Goal: Task Accomplishment & Management: Use online tool/utility

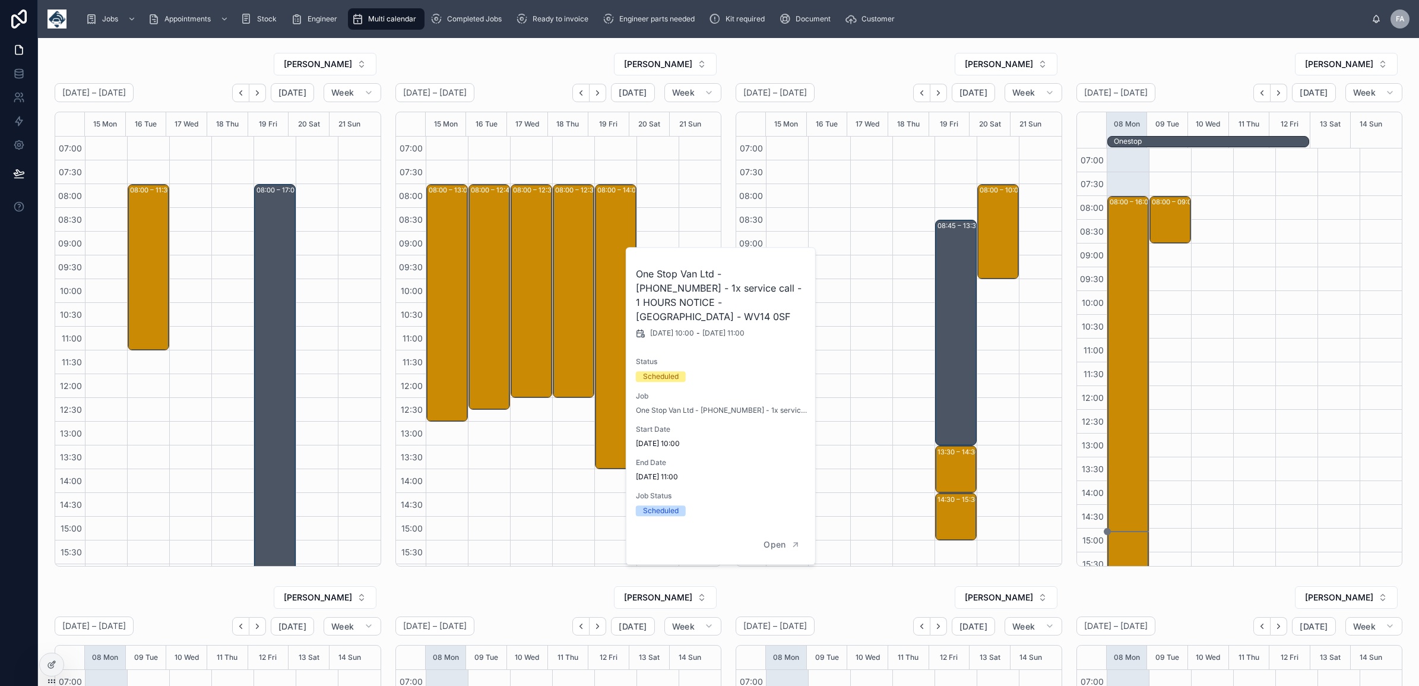
scroll to position [141, 0]
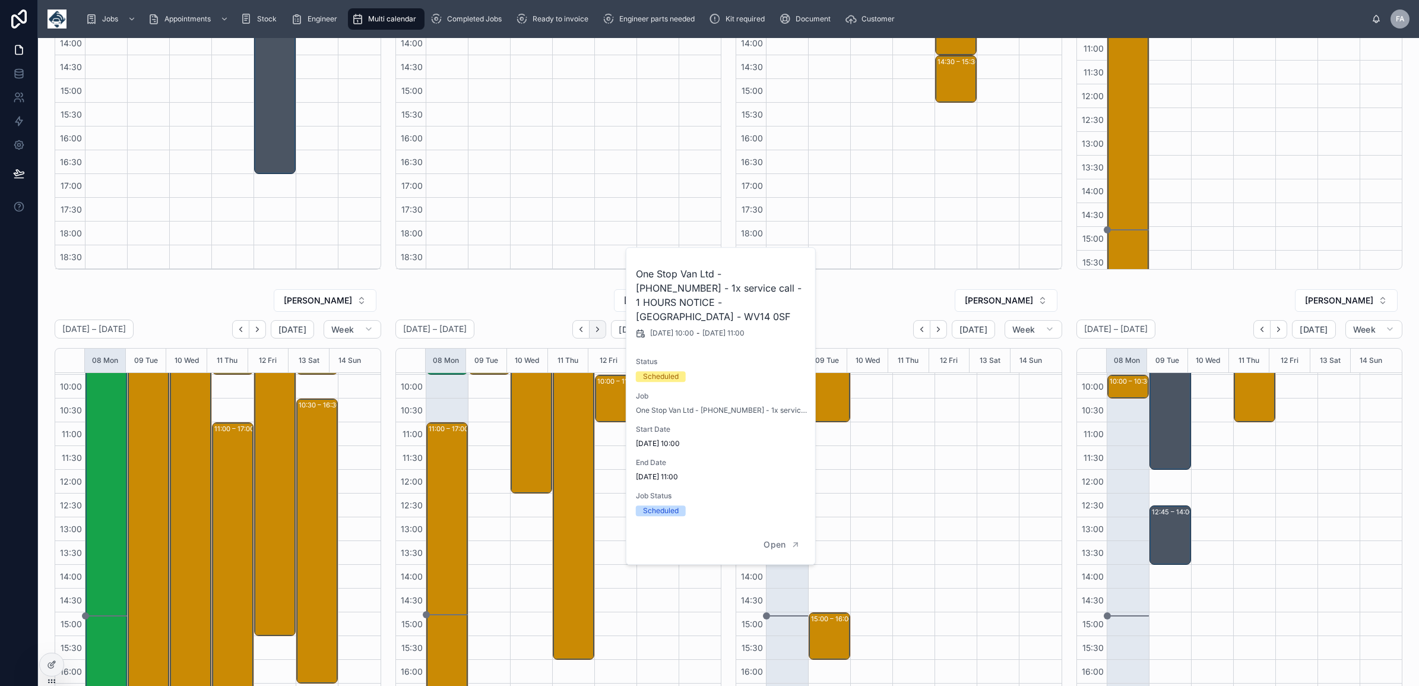
click at [593, 333] on icon "Next" at bounding box center [597, 329] width 9 height 9
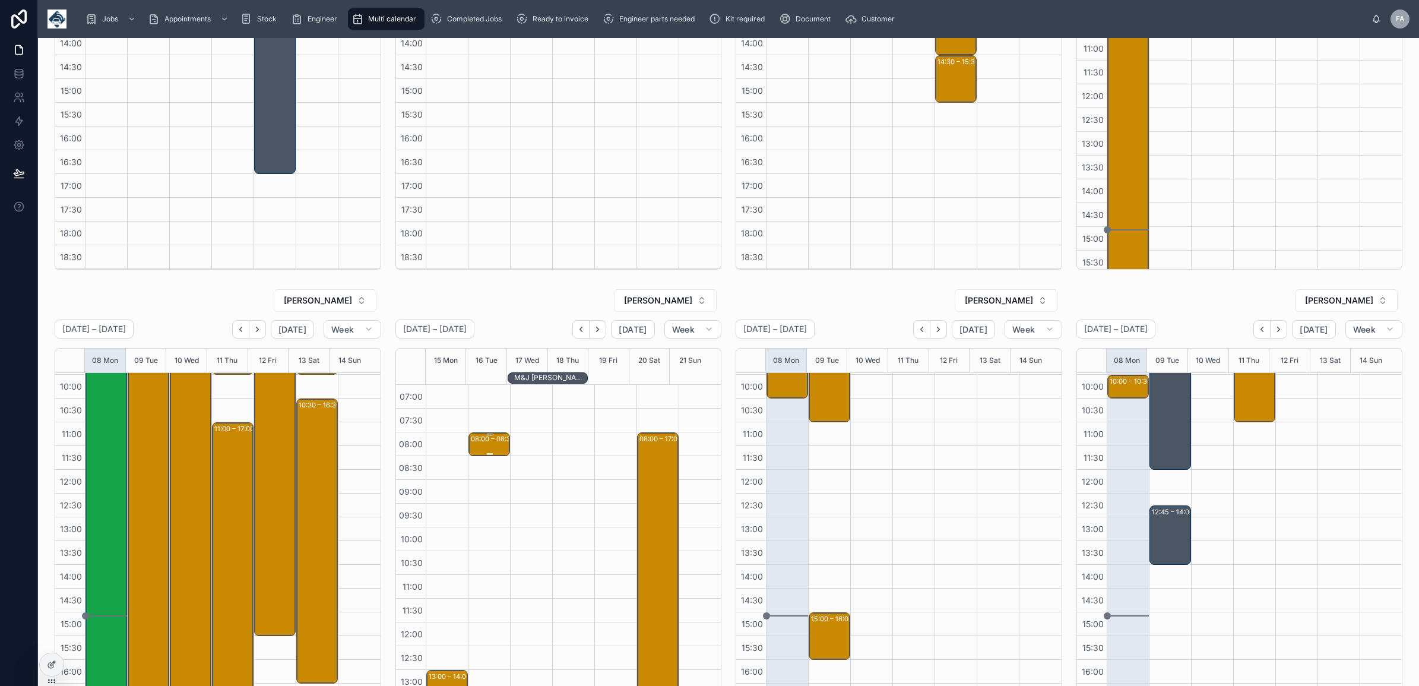
click at [473, 454] on div at bounding box center [490, 454] width 38 height 2
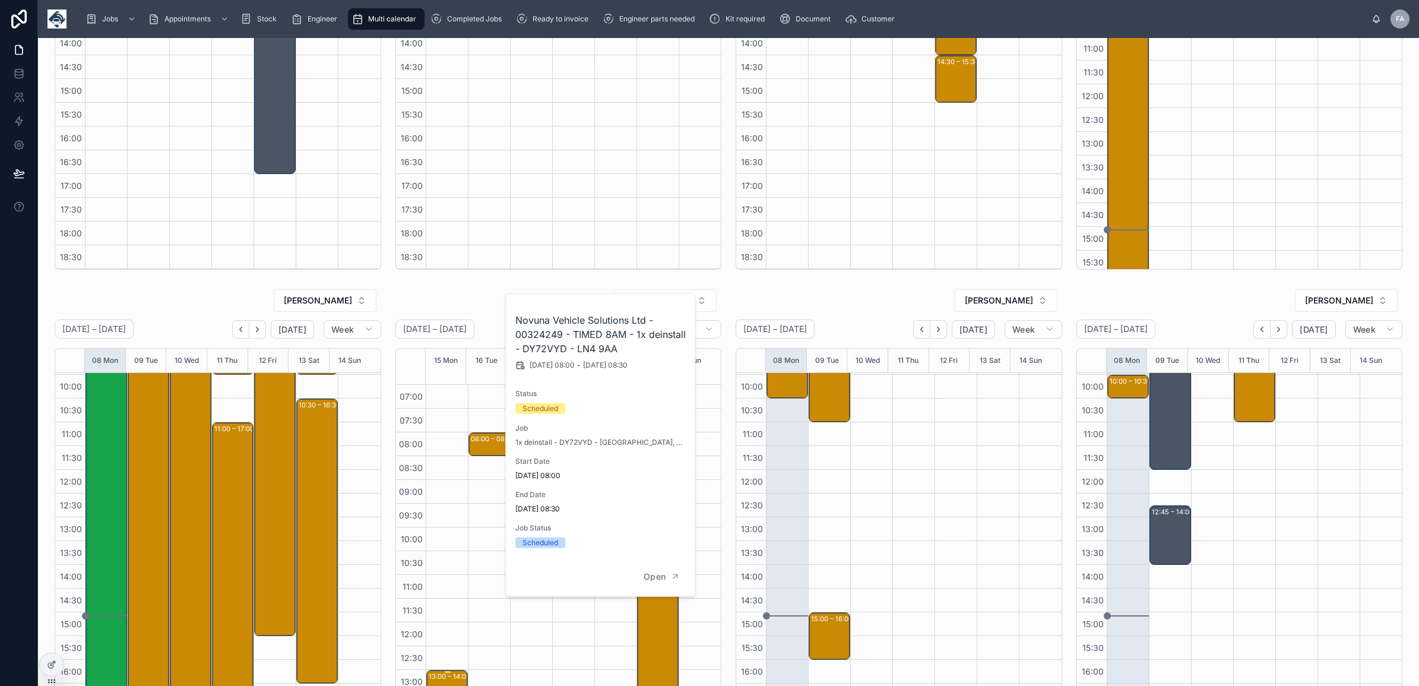
click at [447, 677] on div "13:00 – 14:00" at bounding box center [451, 676] width 45 height 12
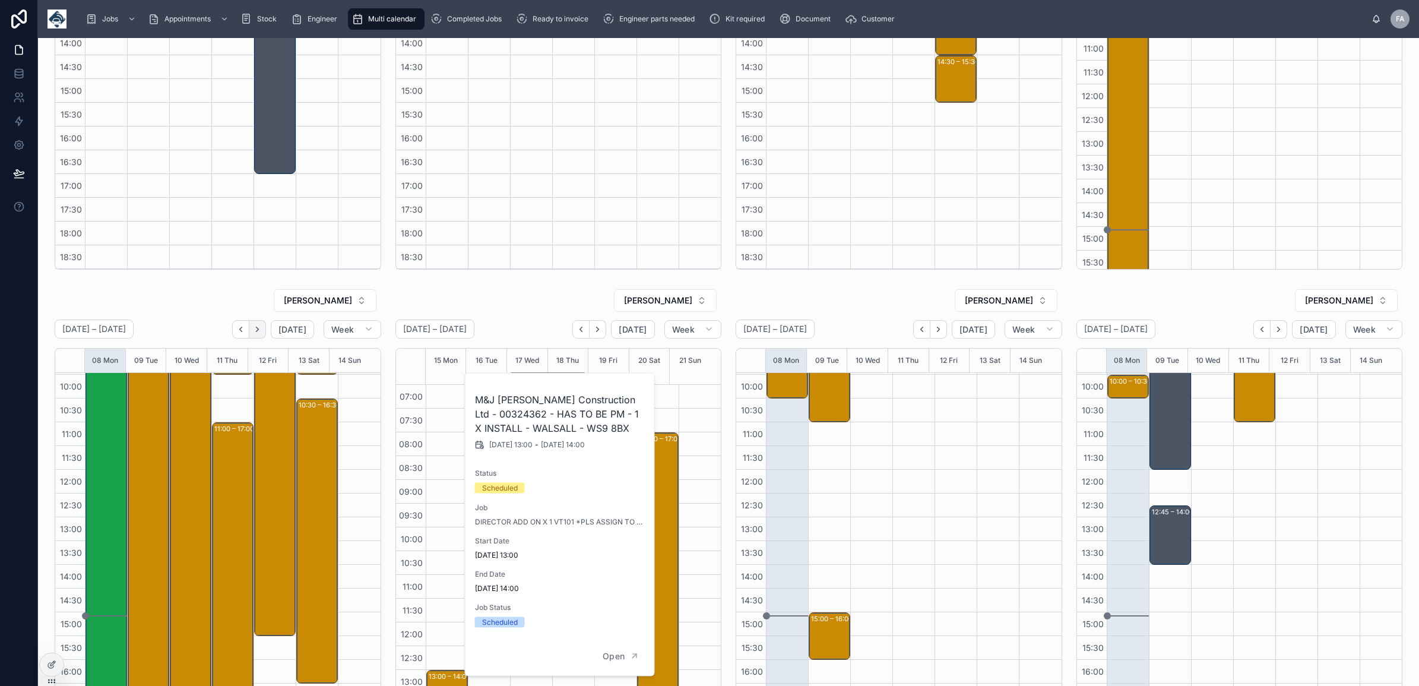
click at [258, 331] on icon "Next" at bounding box center [257, 329] width 9 height 9
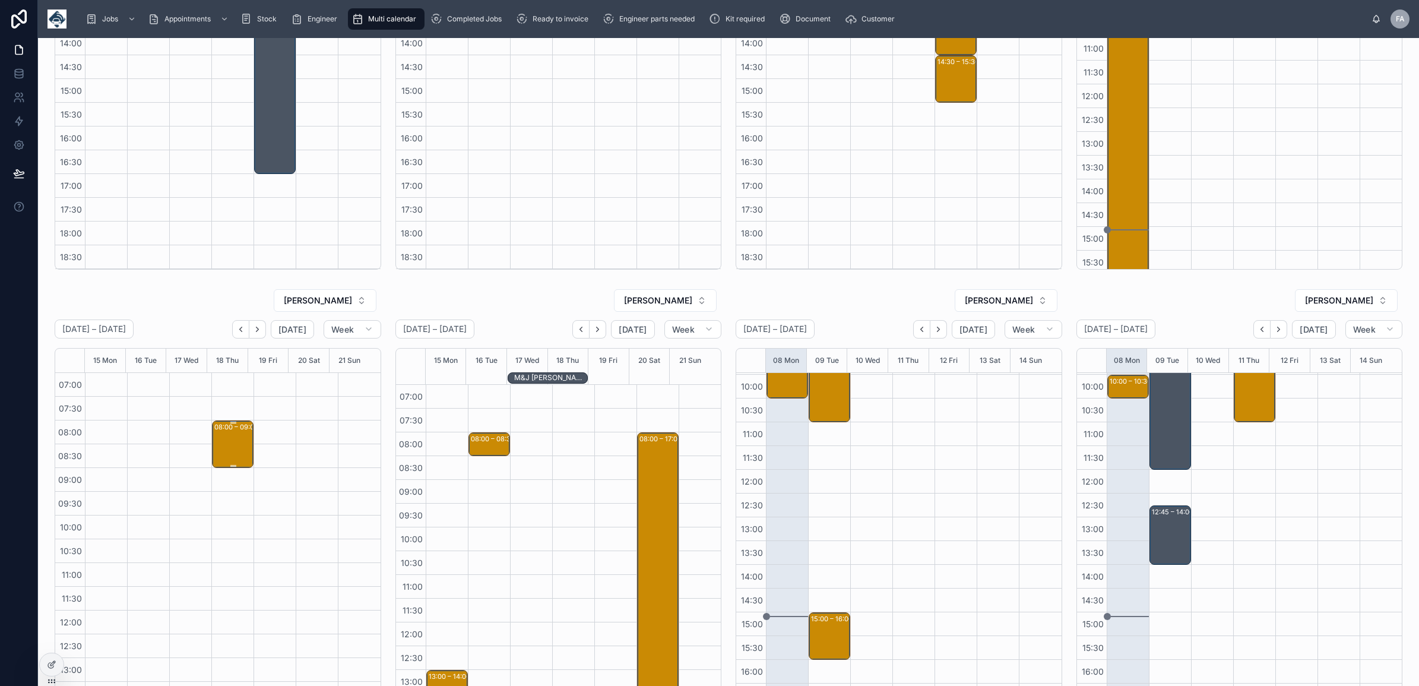
click at [214, 452] on div "08:00 – 09:00 Blancomet Recycling UK Ltd - 00324101 - 1 X SERVICE CALL - AM - S…" at bounding box center [233, 444] width 38 height 45
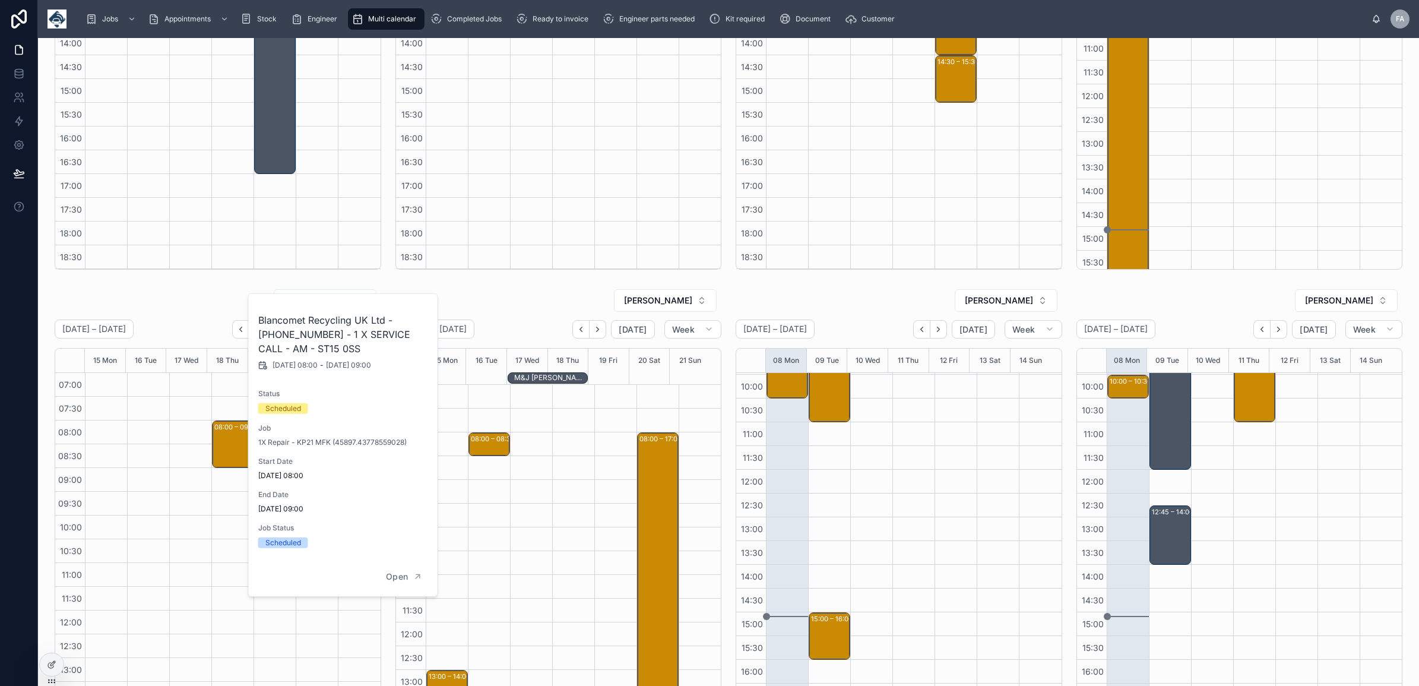
click at [198, 543] on div at bounding box center [190, 658] width 42 height 570
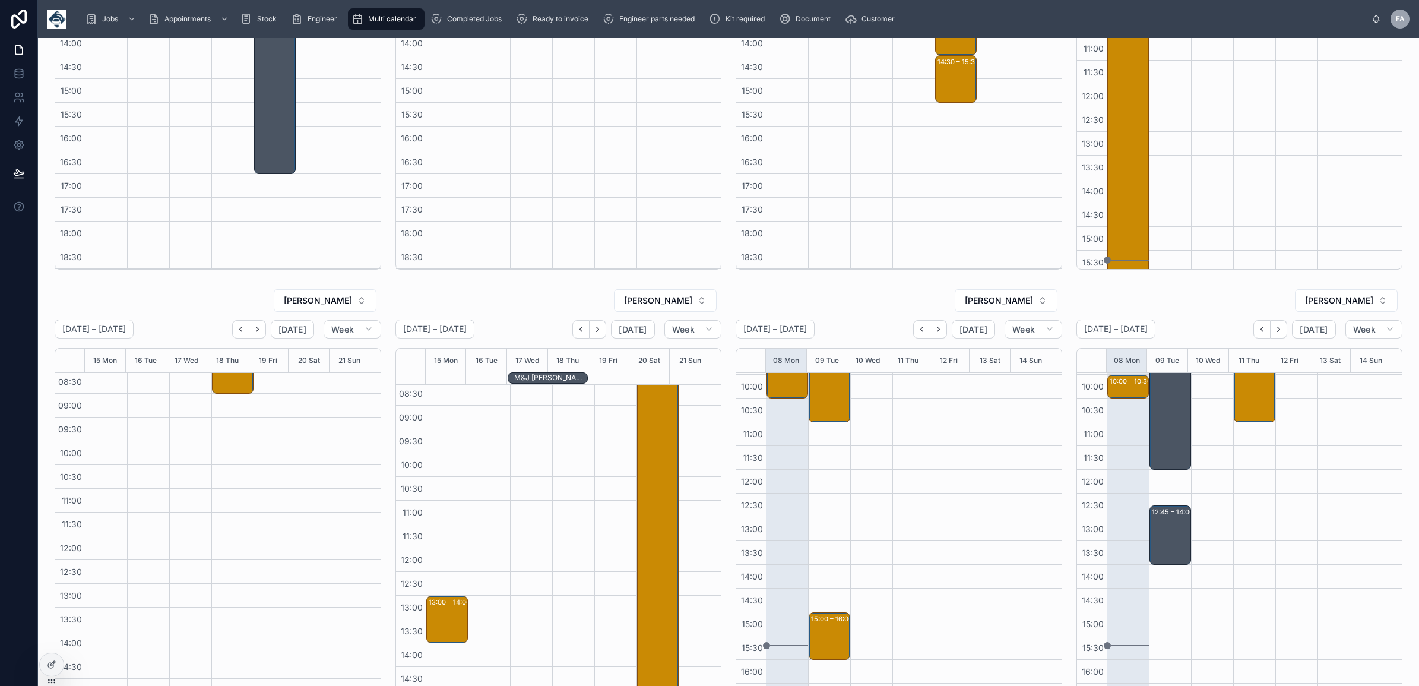
scroll to position [445, 0]
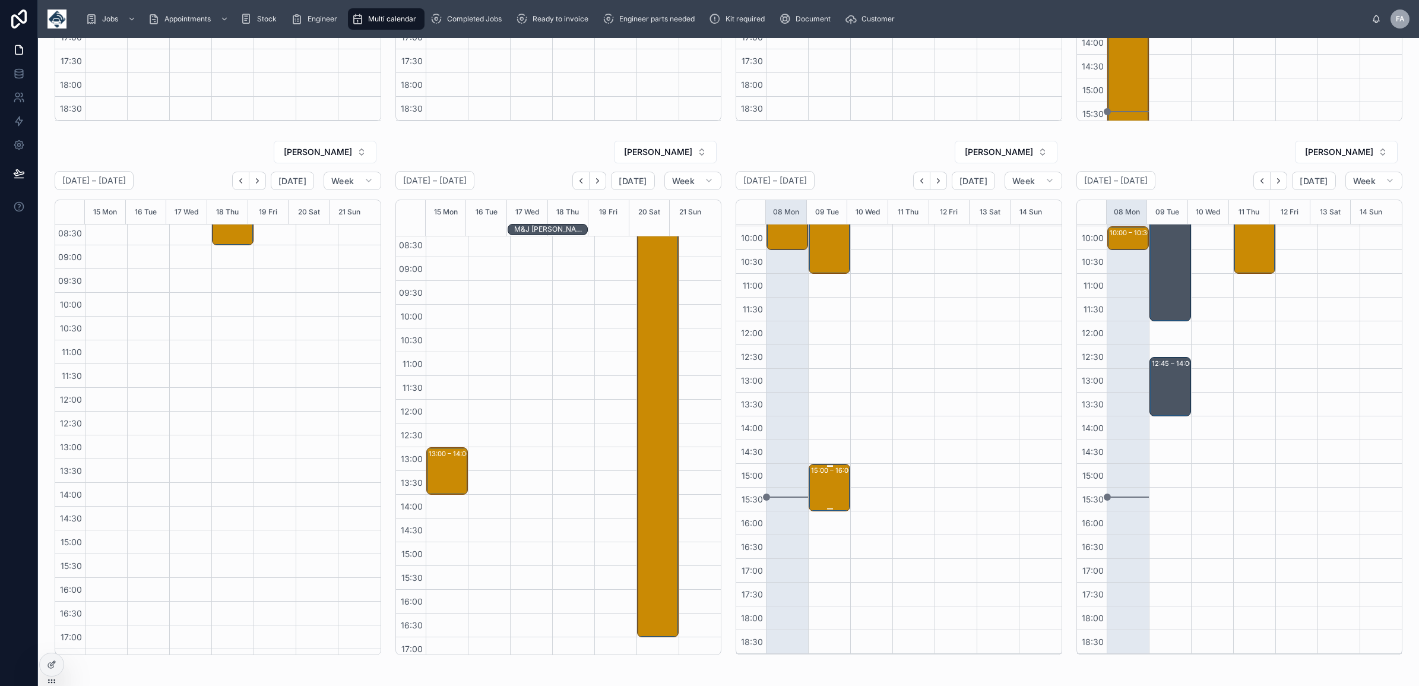
click at [814, 498] on div "15:00 – 16:00 Falcon Timber Ltd - 00324420 - TIMED 3PM - 1X Repair - SAINT HELE…" at bounding box center [830, 487] width 38 height 45
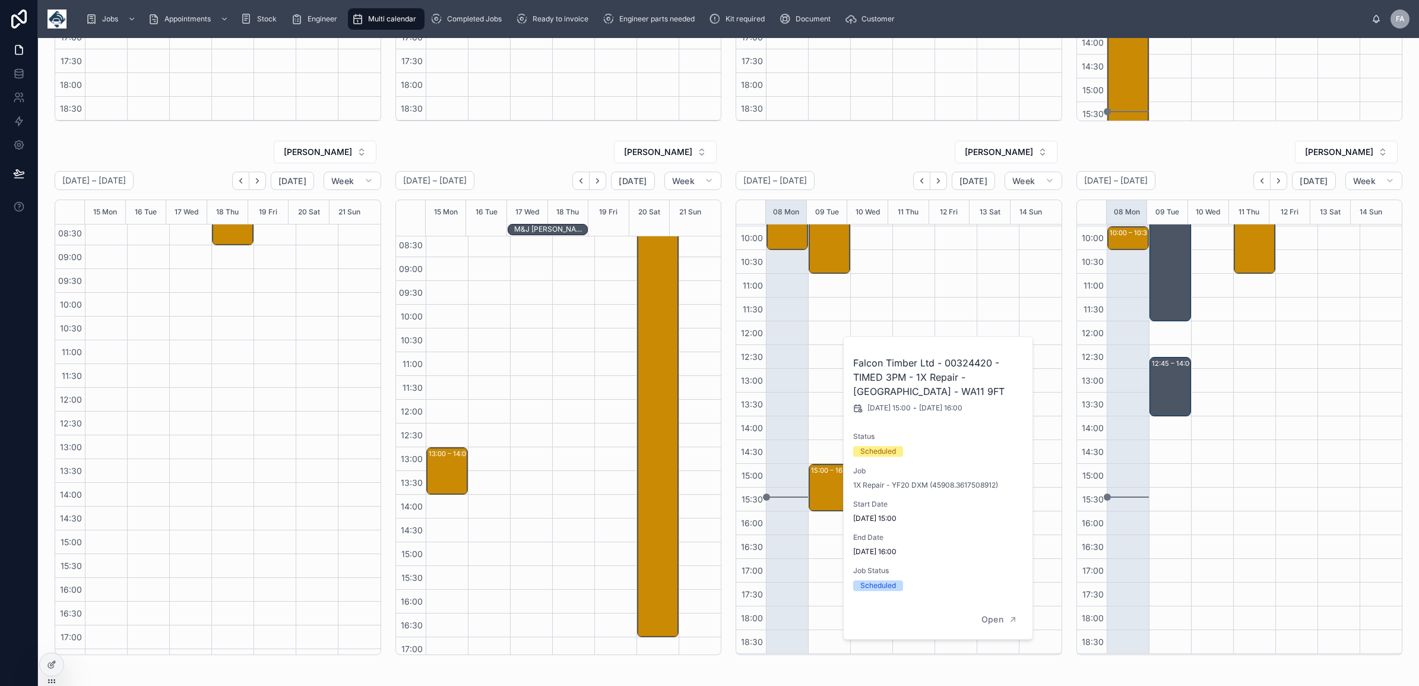
click at [811, 562] on div "08:00 – 09:00 M&J Evans Construction Ltd - 00323990 - 1X Repair - HS24TKV WA3 7…" at bounding box center [829, 369] width 42 height 570
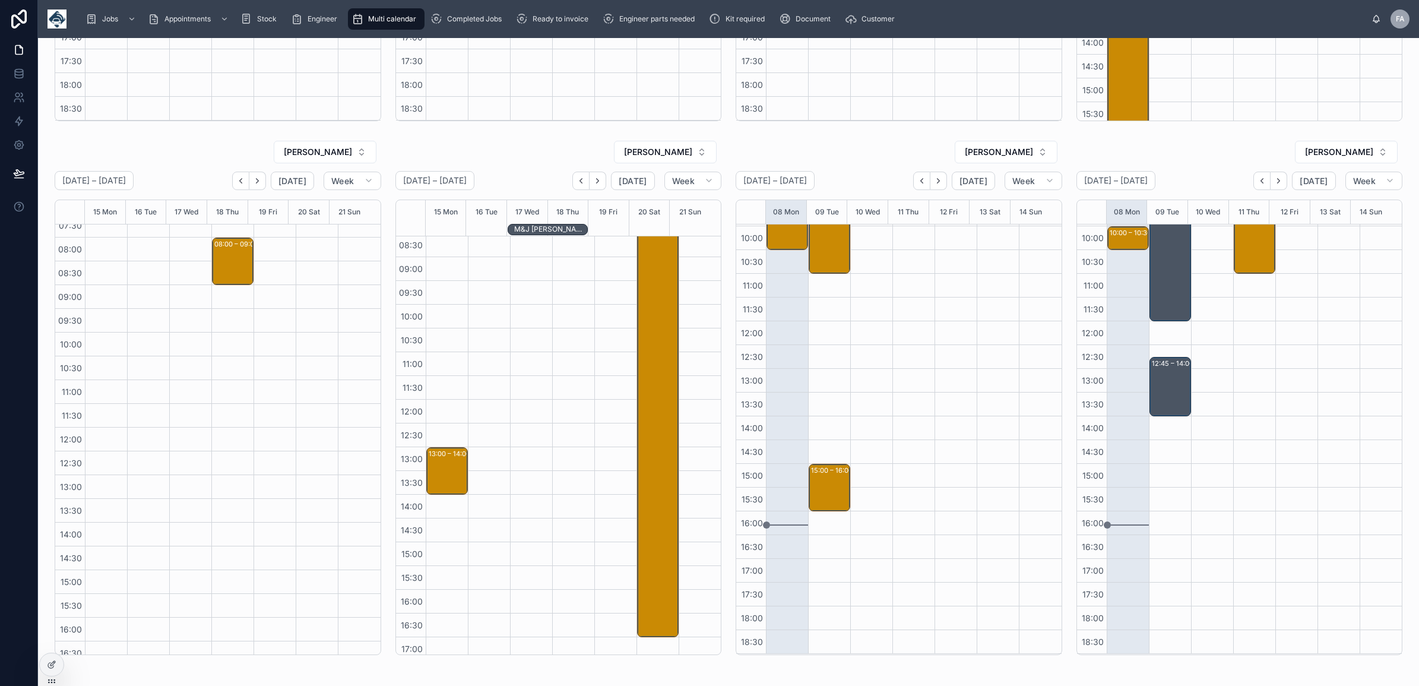
scroll to position [0, 0]
drag, startPoint x: 291, startPoint y: 182, endPoint x: 694, endPoint y: 128, distance: 406.3
click at [291, 182] on span "[DATE]" at bounding box center [293, 181] width 28 height 11
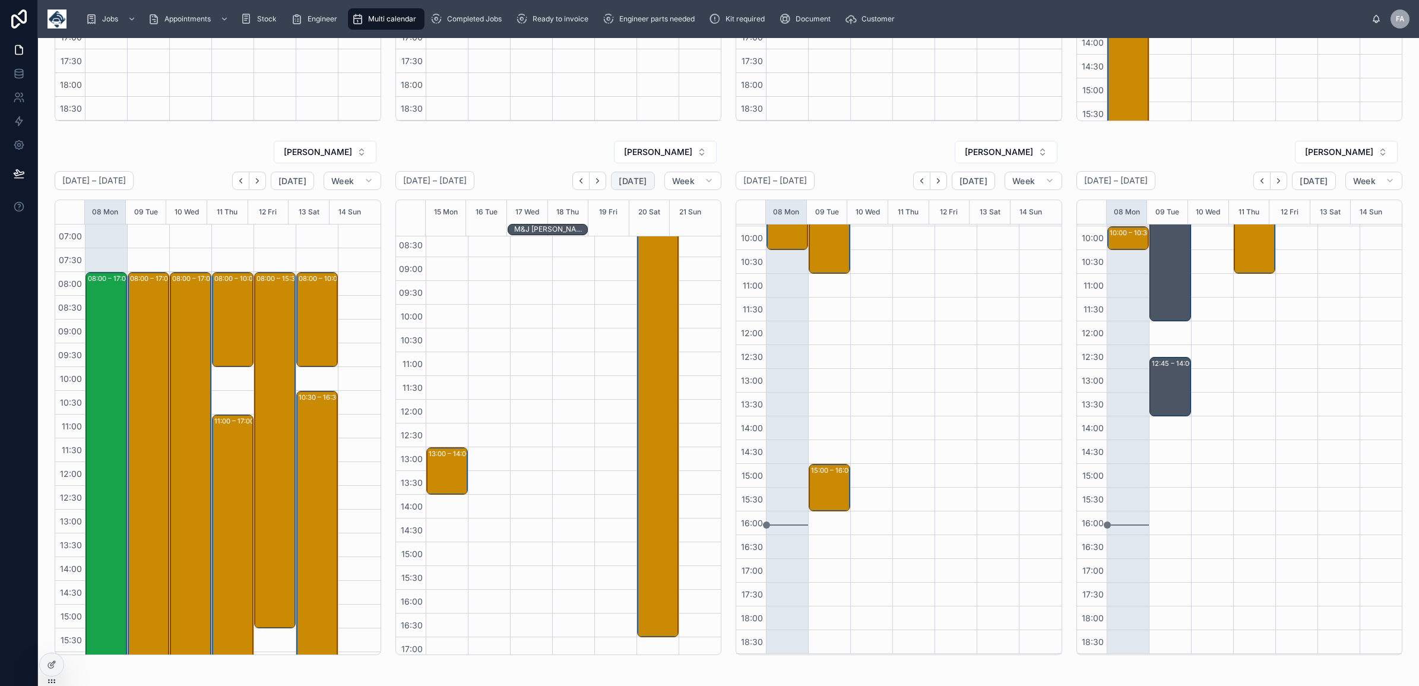
click at [627, 176] on span "[DATE]" at bounding box center [633, 181] width 28 height 11
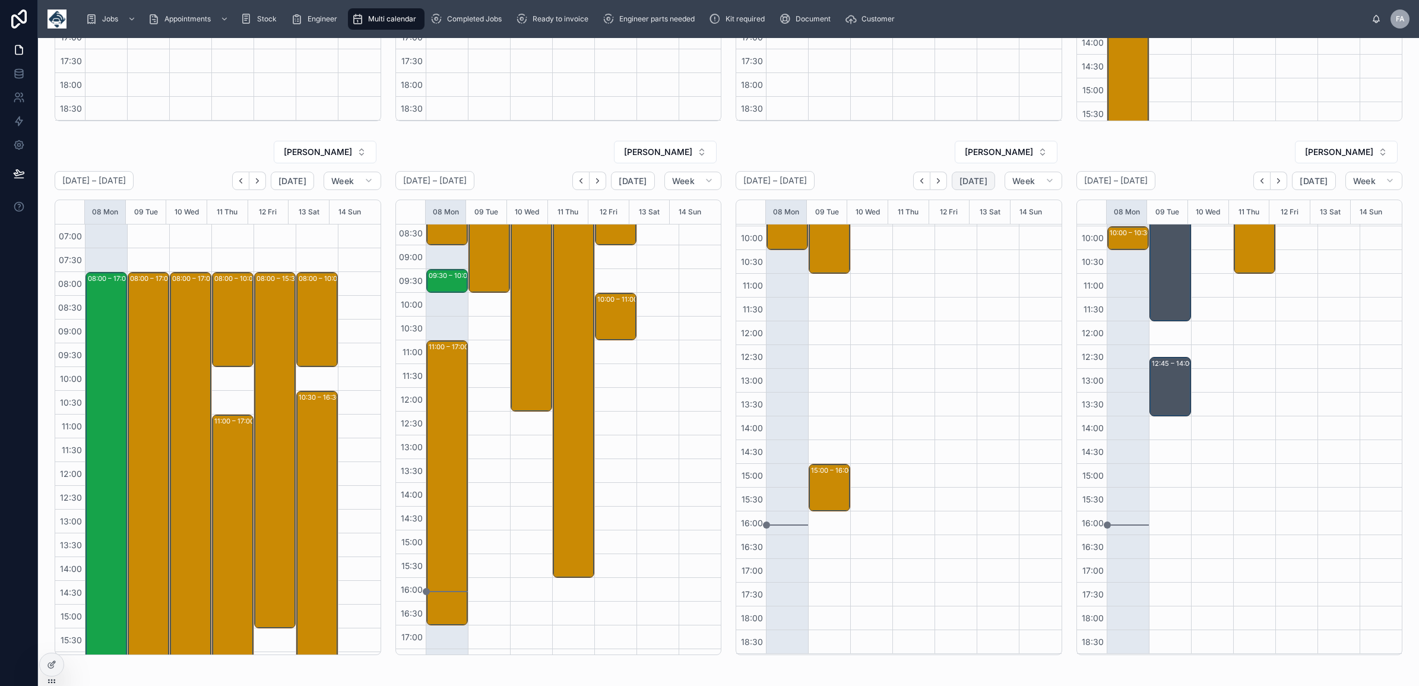
click at [952, 189] on button "[DATE]" at bounding box center [973, 181] width 43 height 19
click at [1300, 182] on span "[DATE]" at bounding box center [1314, 181] width 28 height 11
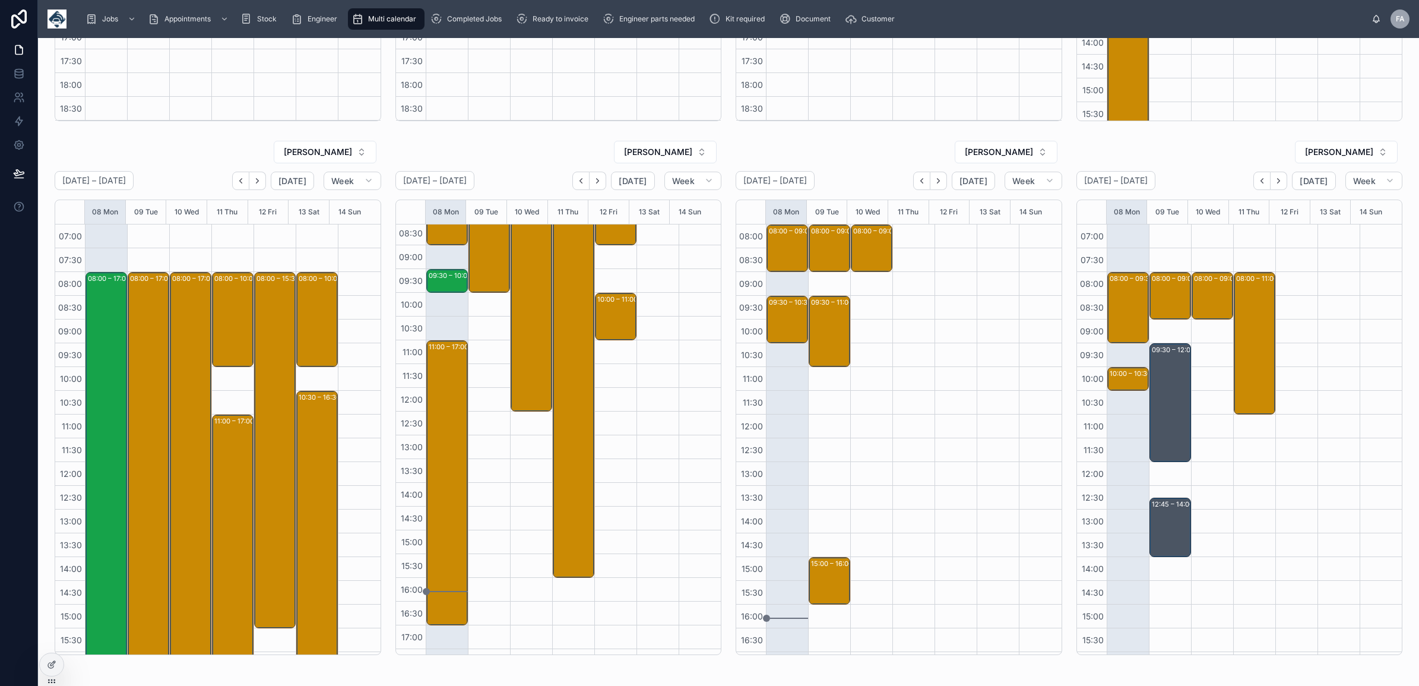
scroll to position [74, 0]
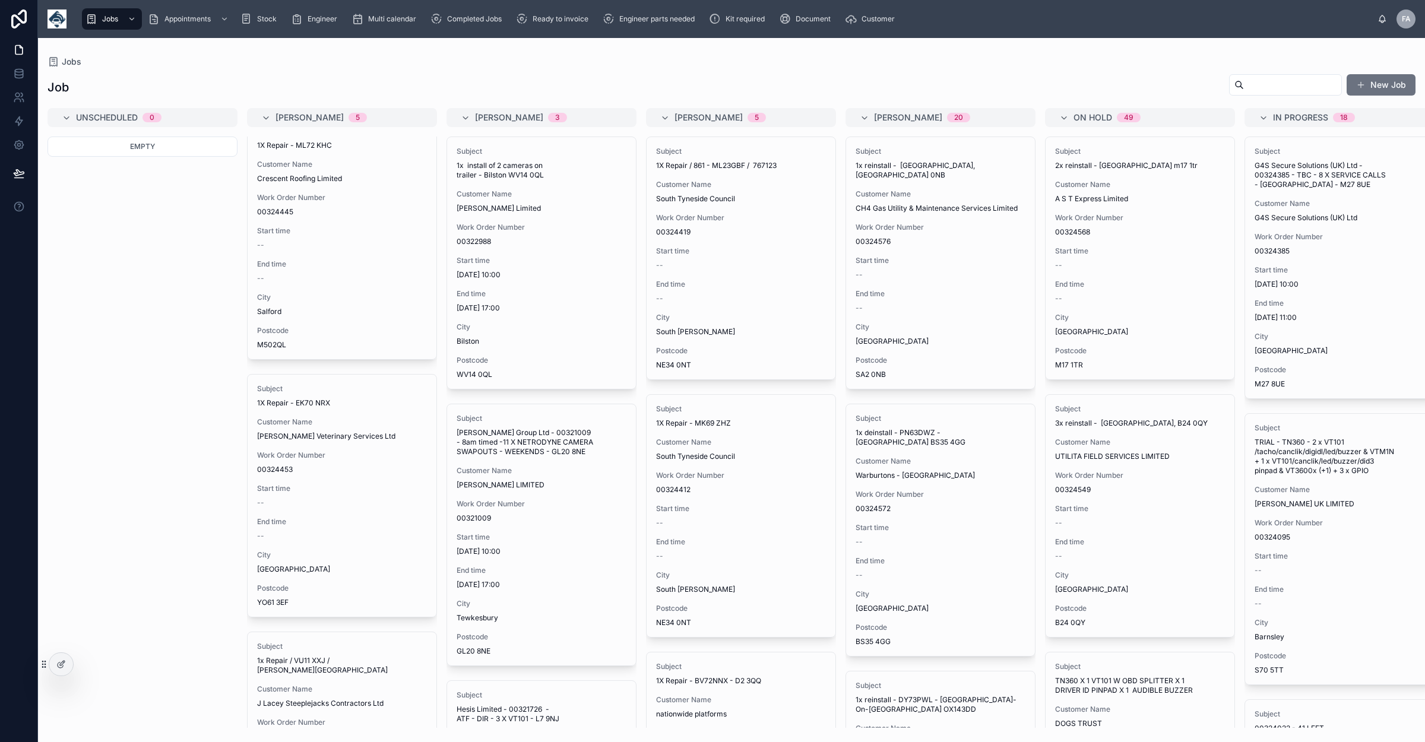
scroll to position [445, 0]
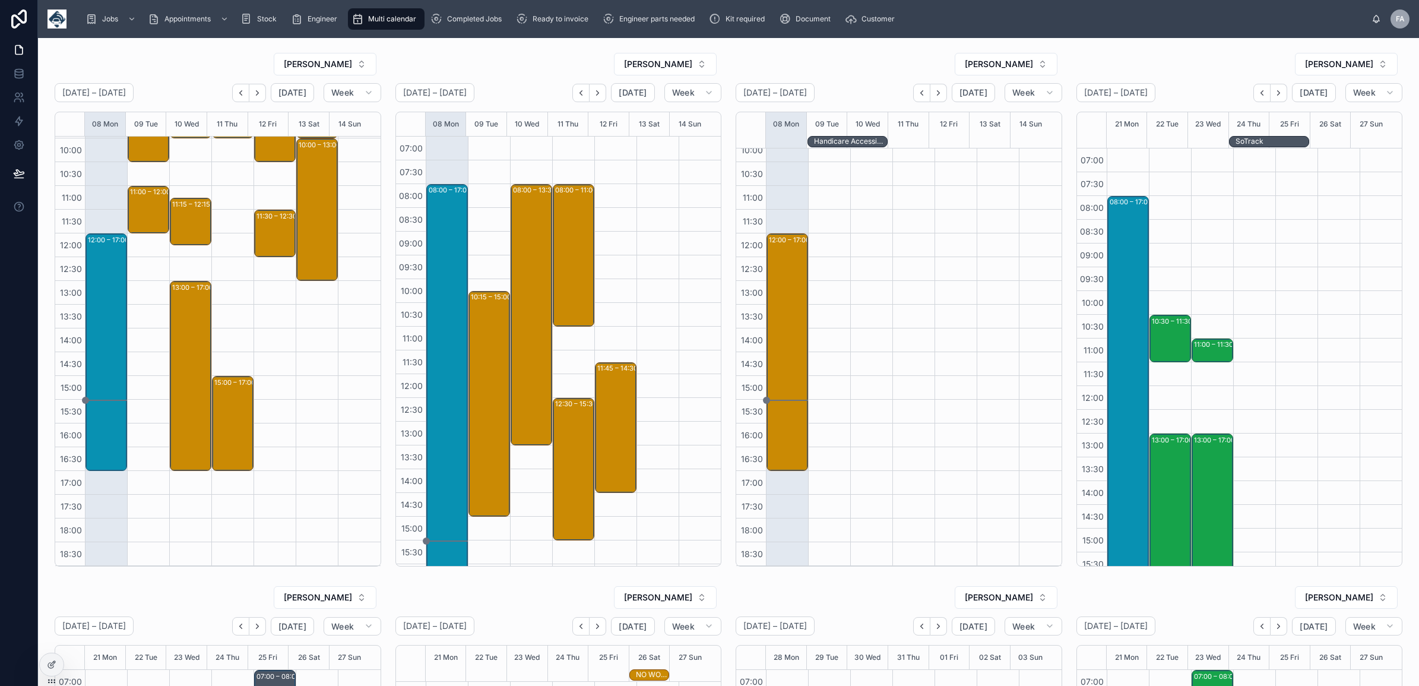
scroll to position [141, 0]
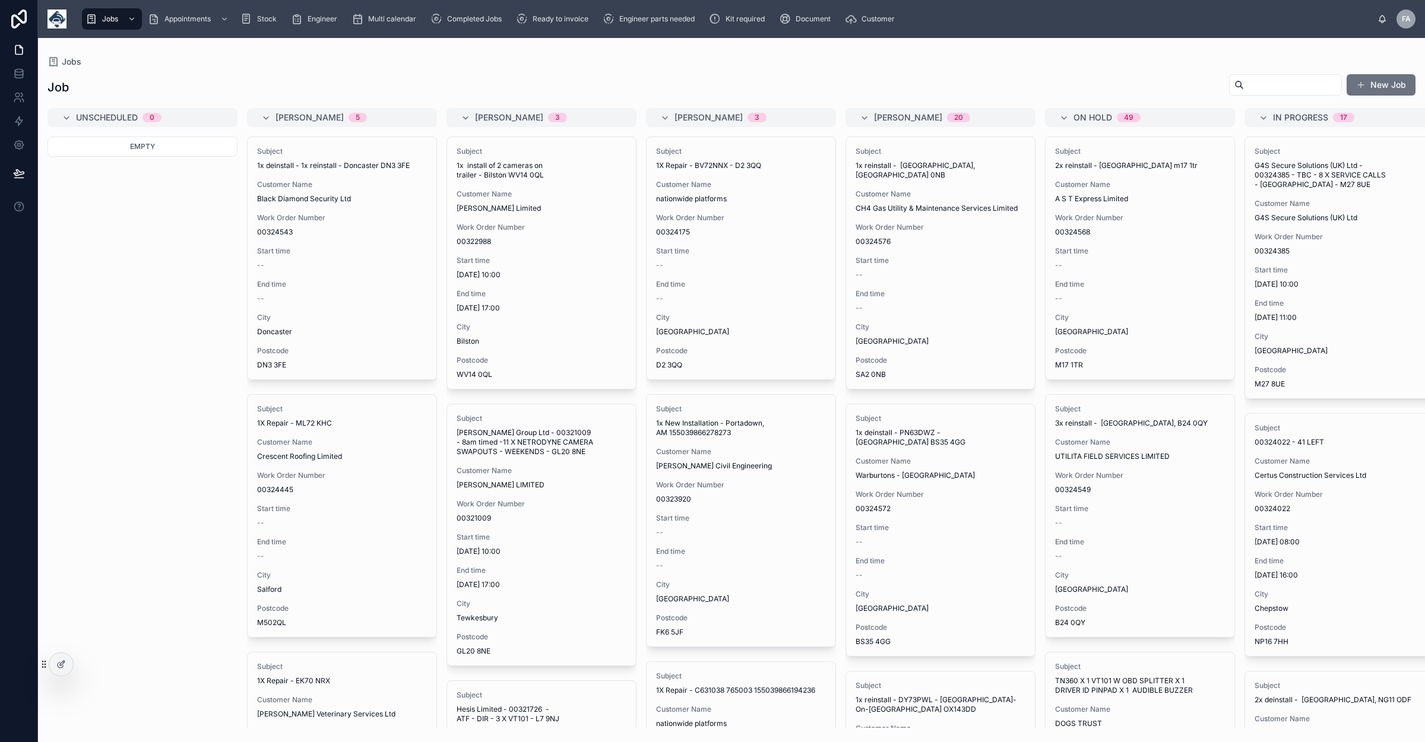
scroll to position [445, 0]
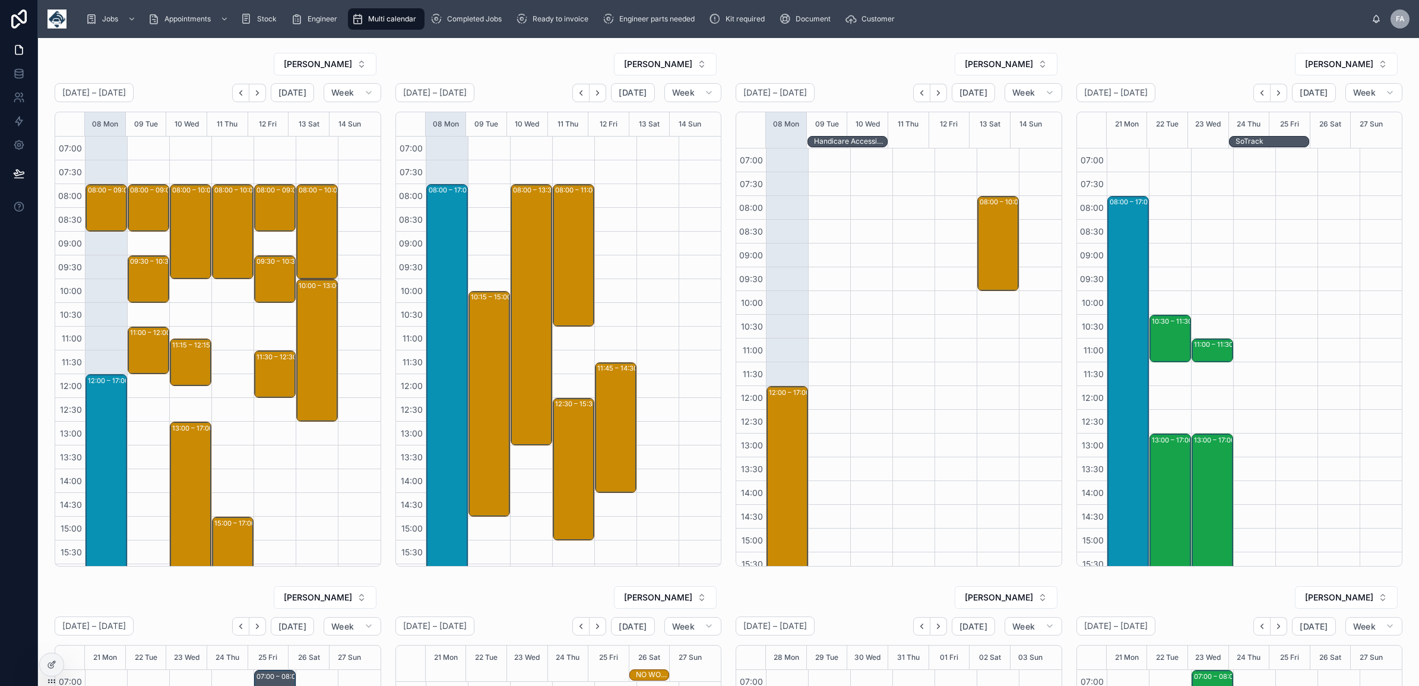
scroll to position [141, 0]
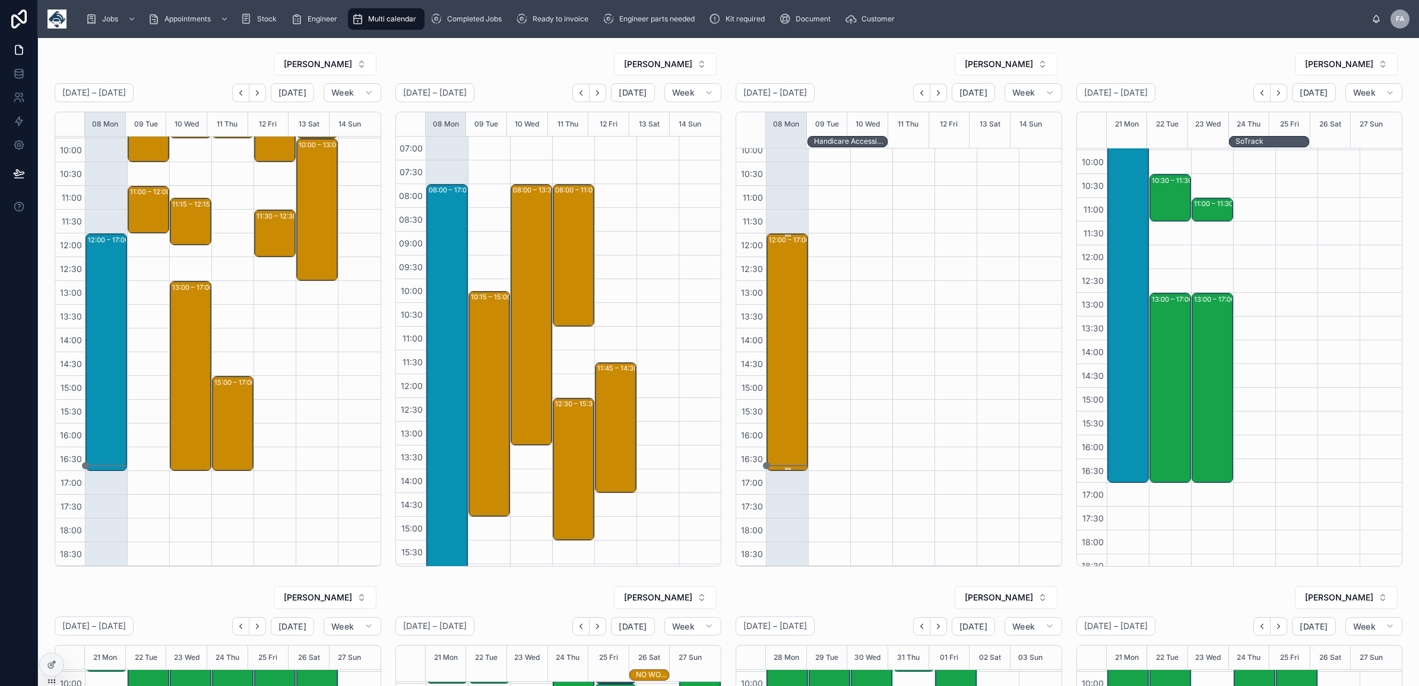
click at [791, 284] on div "12:00 – 17:00 Handicare Accessibility Ltd - 26 X INSTALLS - 00324225 - 12PM - O…" at bounding box center [788, 352] width 38 height 235
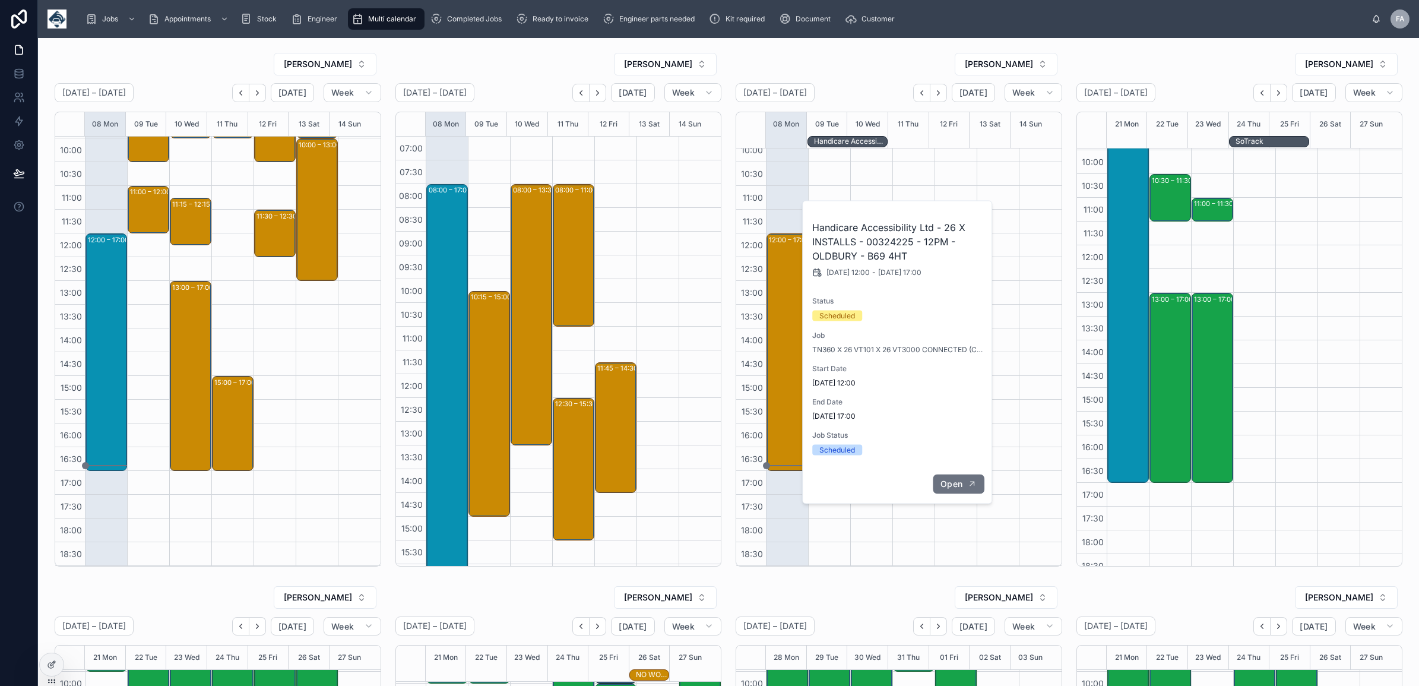
click at [938, 488] on button "Open" at bounding box center [959, 484] width 52 height 20
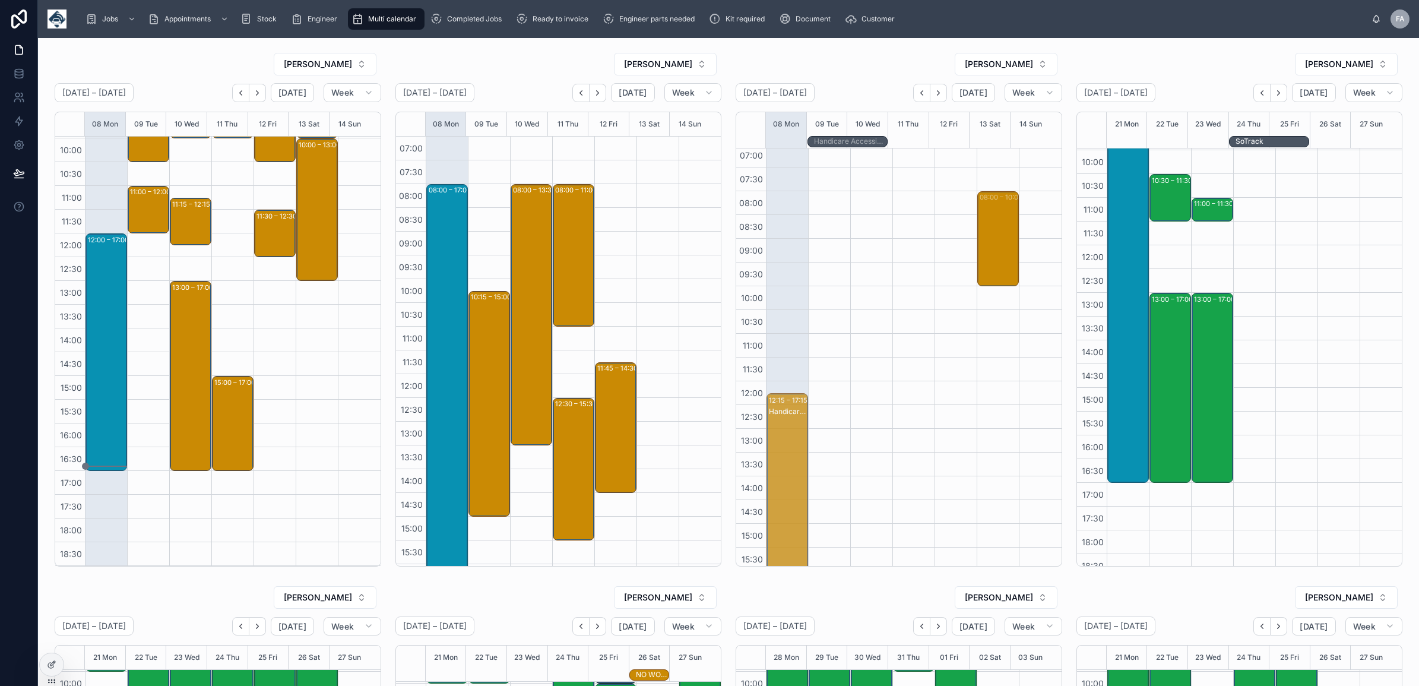
scroll to position [93, 0]
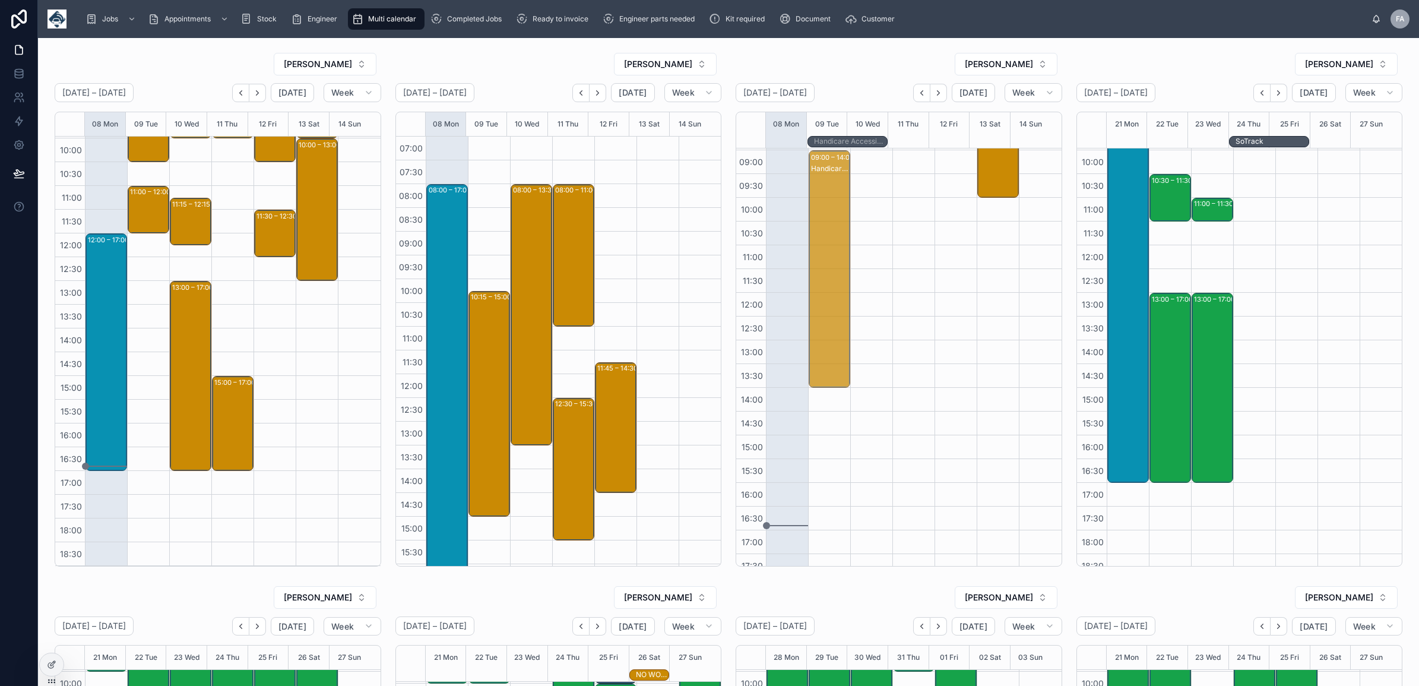
drag, startPoint x: 780, startPoint y: 439, endPoint x: 821, endPoint y: 216, distance: 227.6
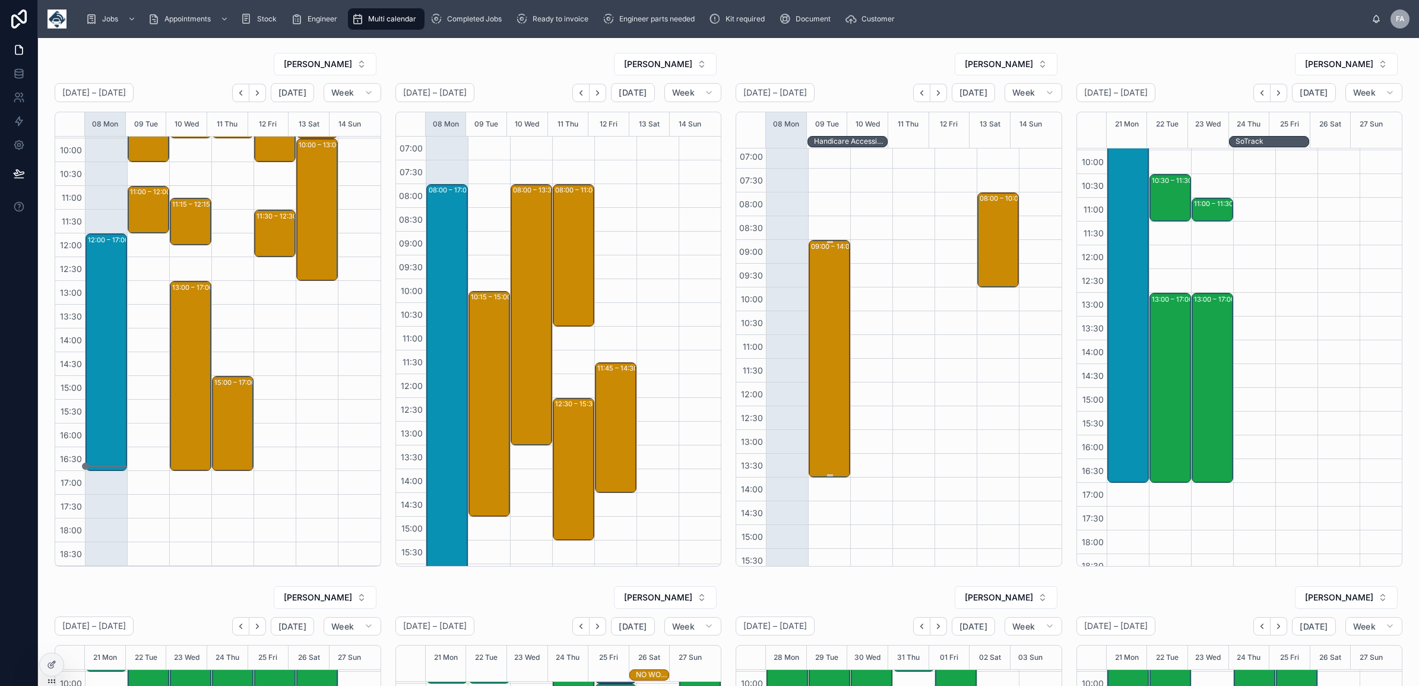
scroll to position [0, 0]
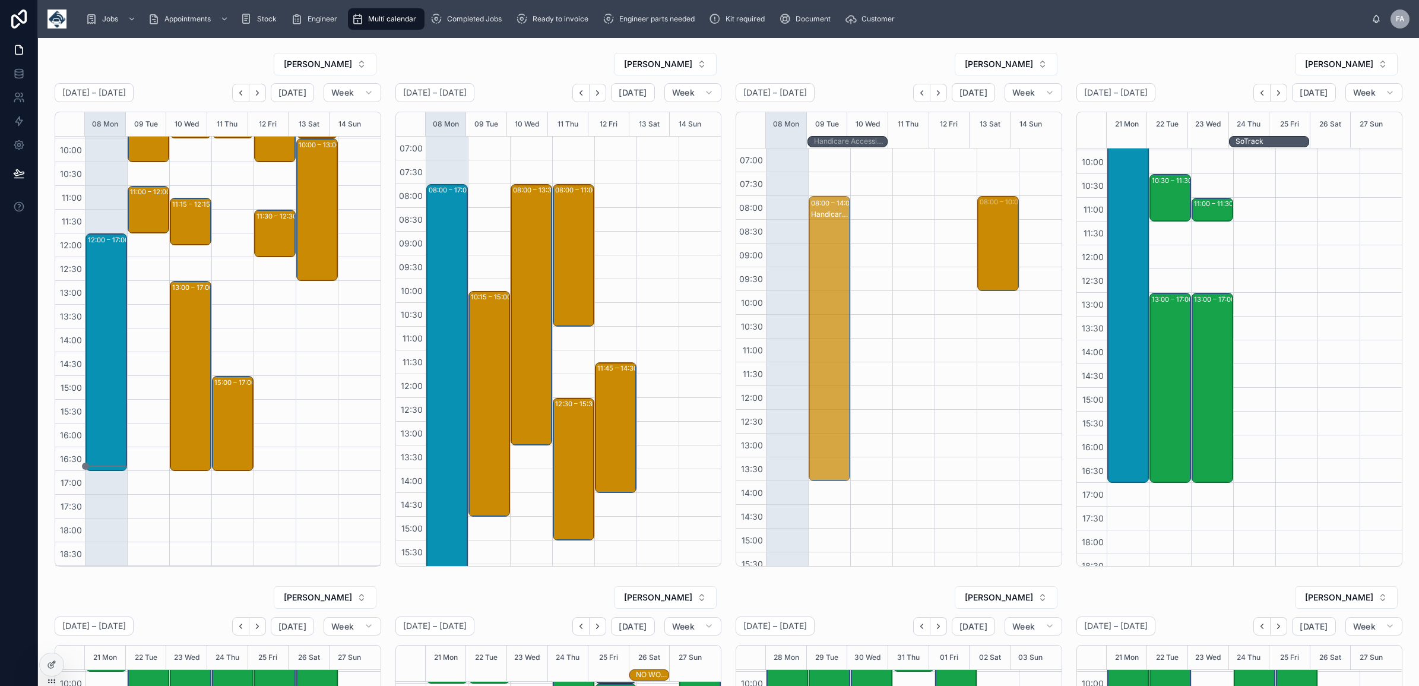
drag, startPoint x: 817, startPoint y: 246, endPoint x: 831, endPoint y: 206, distance: 42.8
drag, startPoint x: 820, startPoint y: 480, endPoint x: 802, endPoint y: 568, distance: 90.4
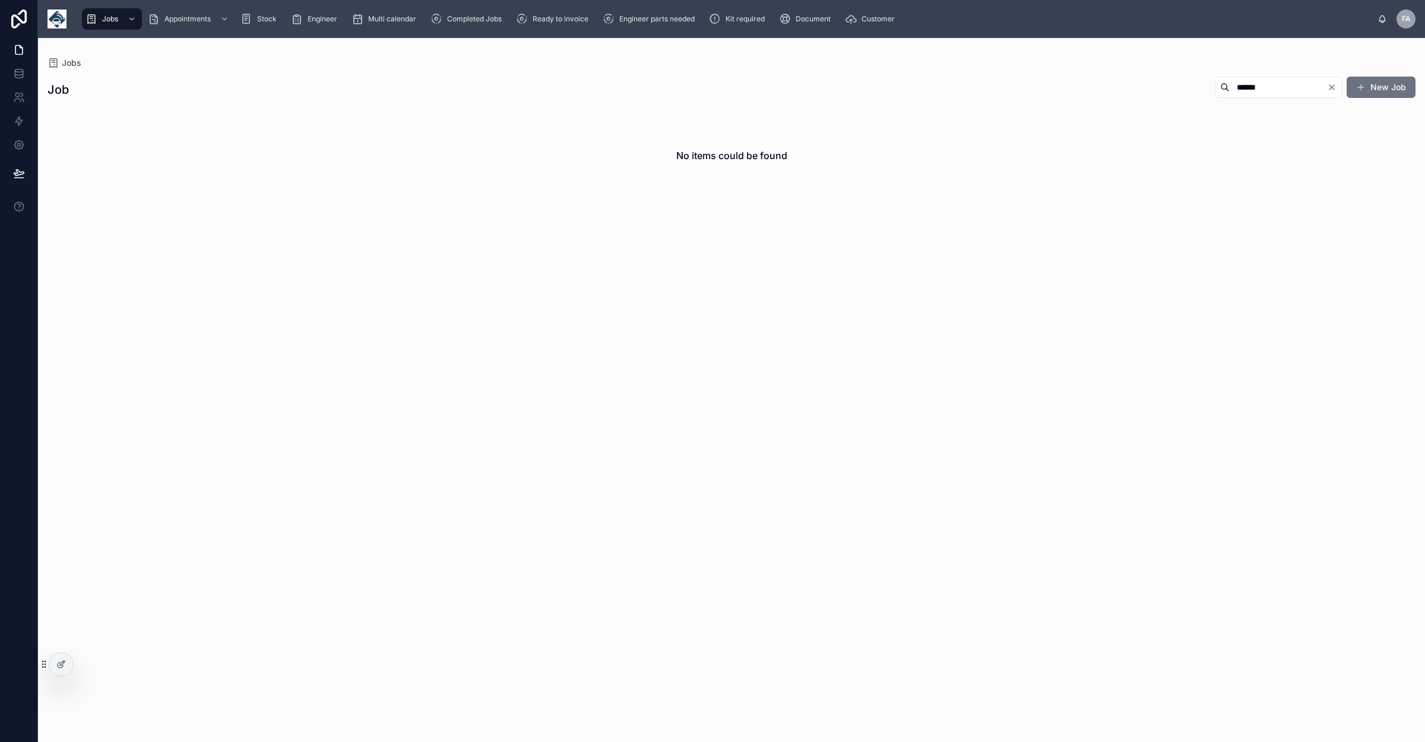
type input "******"
click at [1330, 90] on icon "Clear" at bounding box center [1332, 87] width 5 height 5
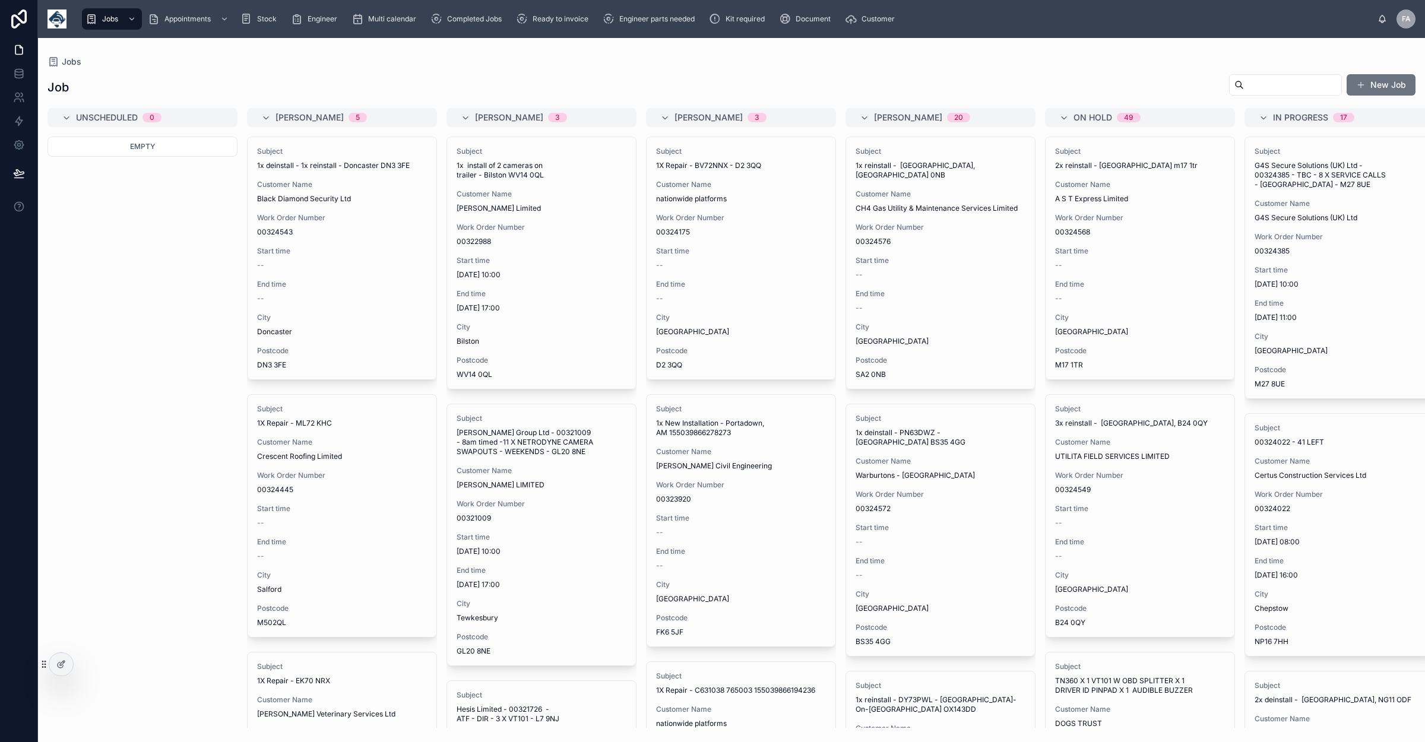
drag, startPoint x: 1409, startPoint y: 0, endPoint x: 116, endPoint y: 30, distance: 1293.2
click at [1409, 0] on div "Jobs Appointments Stock Engineer Multi calendar Completed Jobs Ready to invoice…" at bounding box center [731, 19] width 1387 height 38
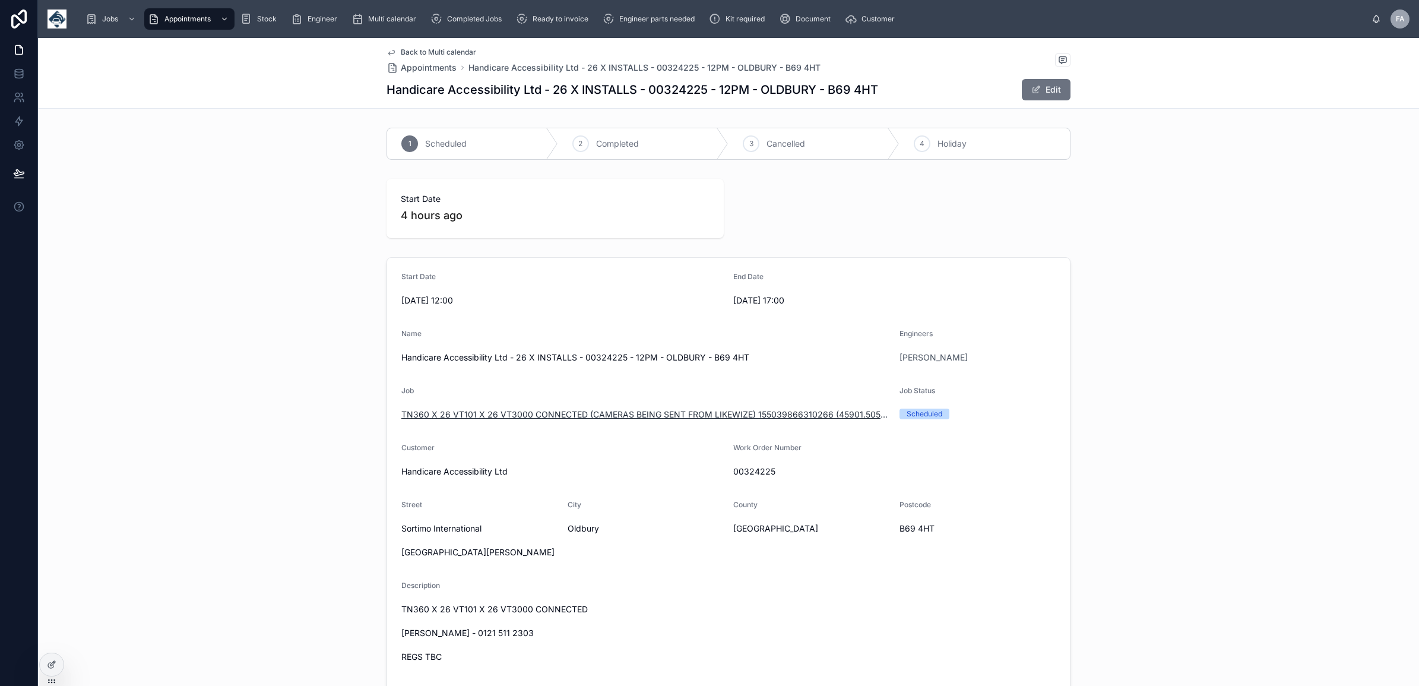
click at [530, 414] on span "TN360 X 26 VT101 X 26 VT3000 CONNECTED (CAMERAS BEING SENT FROM LIKEWIZE) 15503…" at bounding box center [645, 415] width 489 height 12
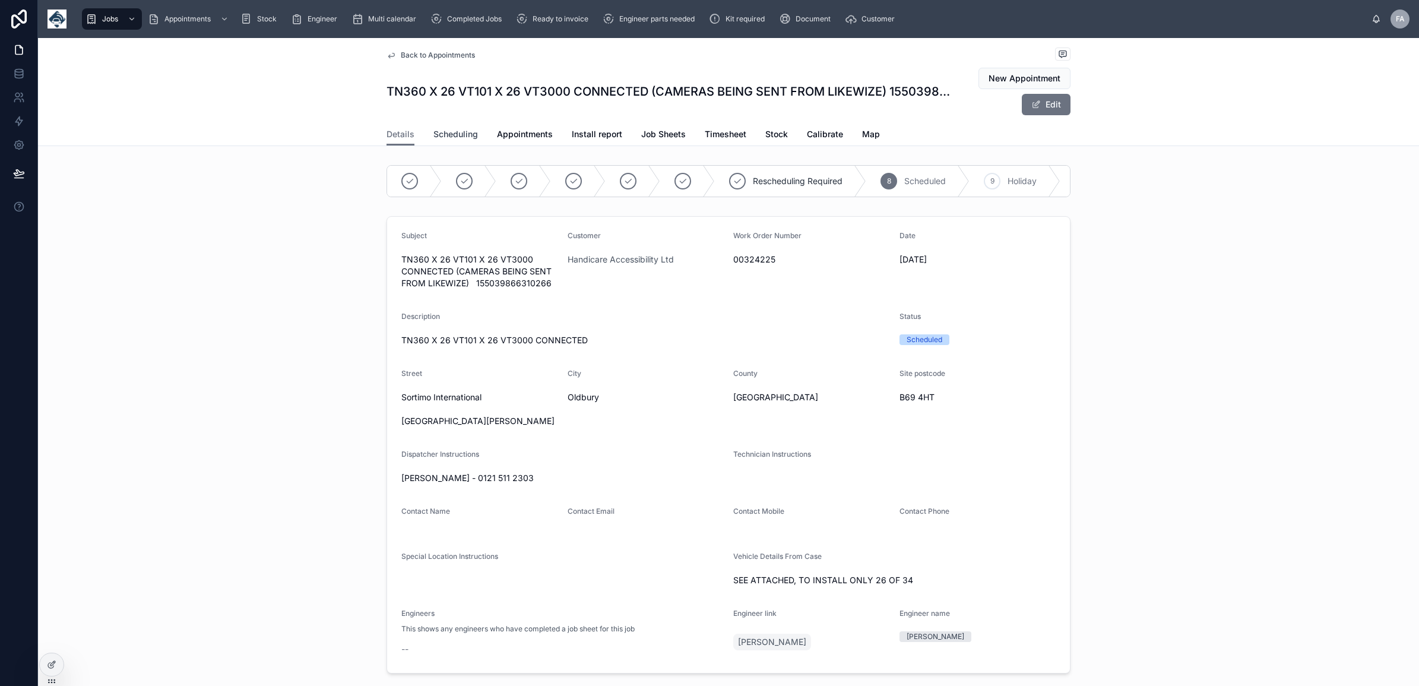
click at [434, 143] on link "Scheduling" at bounding box center [456, 136] width 45 height 24
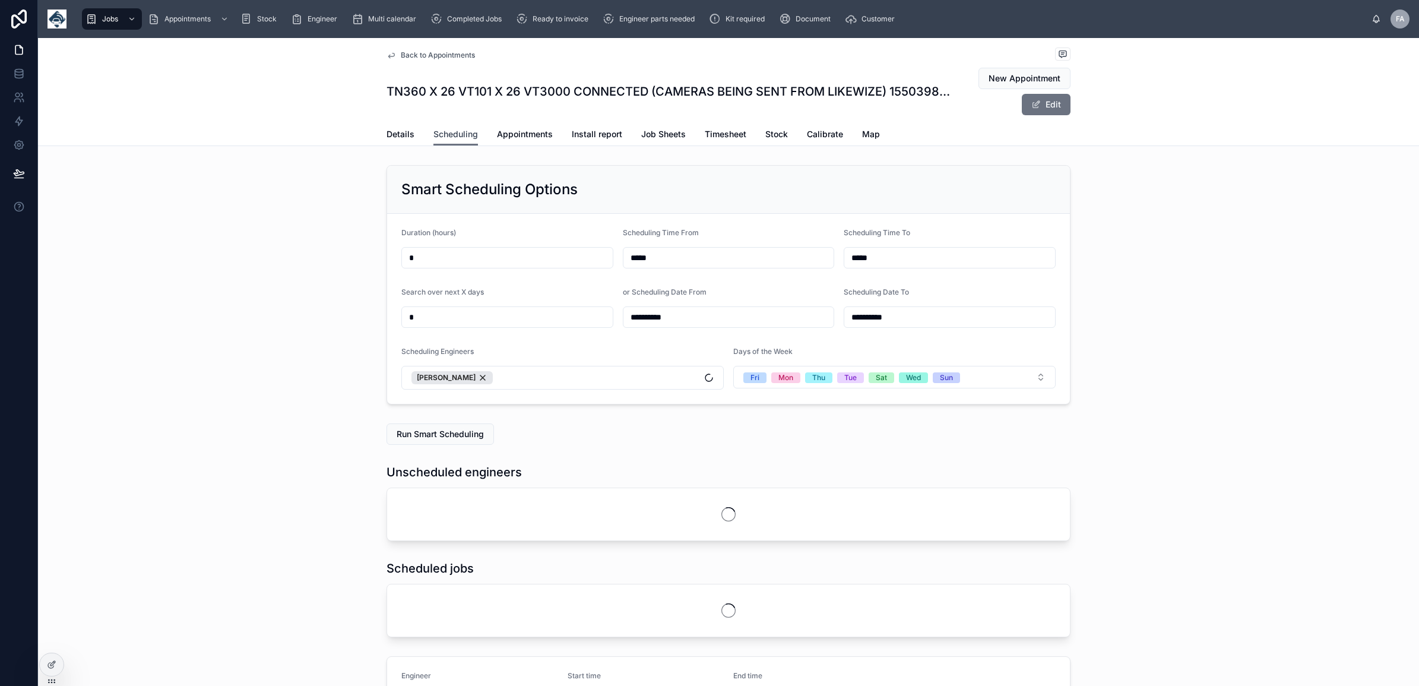
scroll to position [0, 890]
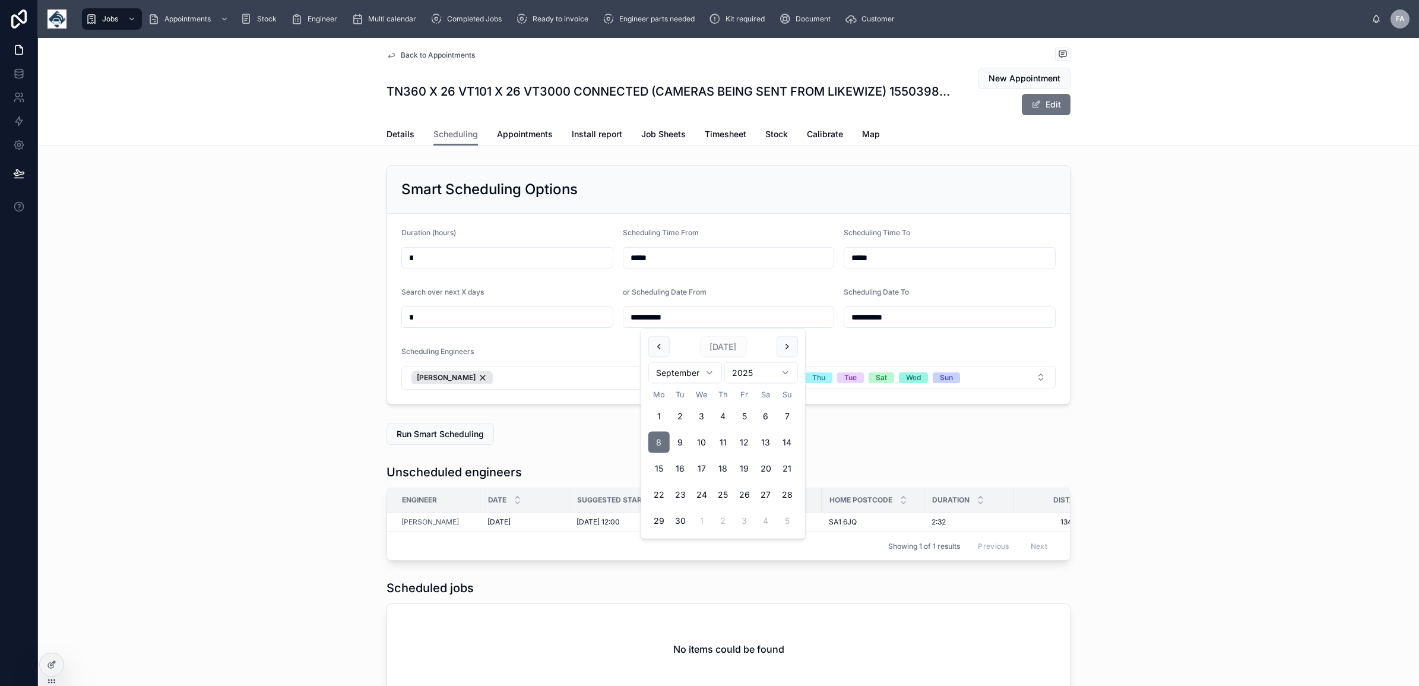
click at [657, 324] on input "**********" at bounding box center [729, 317] width 211 height 17
click at [678, 444] on button "9" at bounding box center [680, 442] width 21 height 21
type input "**********"
click at [866, 317] on input "**********" at bounding box center [949, 317] width 211 height 17
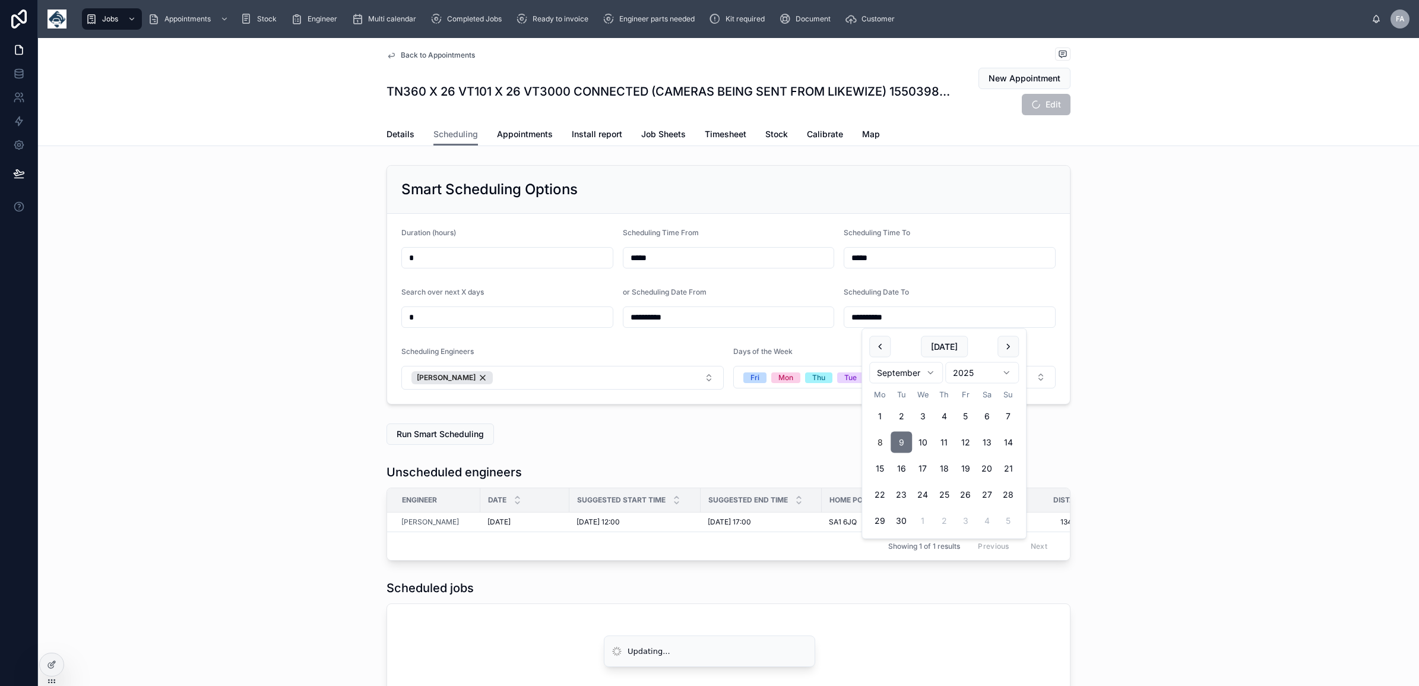
type input "**********"
click at [1144, 200] on div "**********" at bounding box center [728, 284] width 1381 height 249
click at [448, 438] on span "Run Smart Scheduling" at bounding box center [440, 434] width 87 height 12
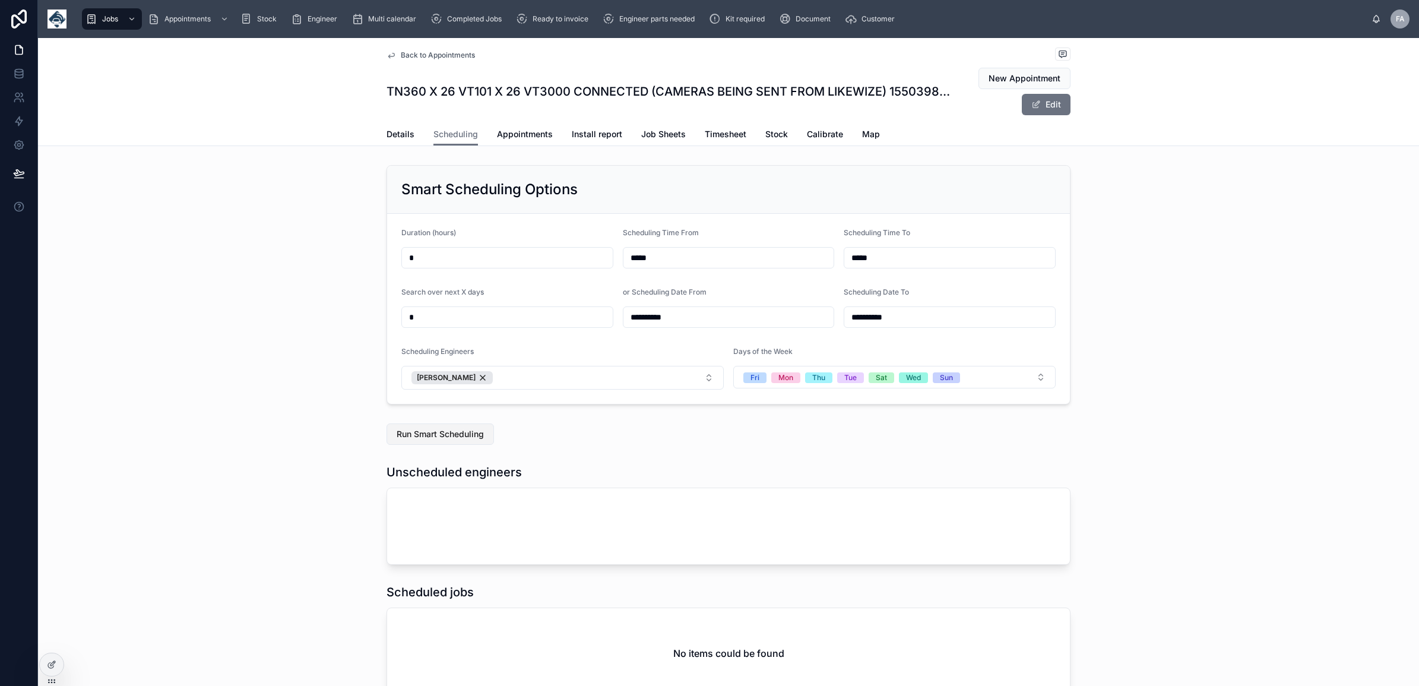
click at [444, 426] on button "Run Smart Scheduling" at bounding box center [440, 433] width 107 height 21
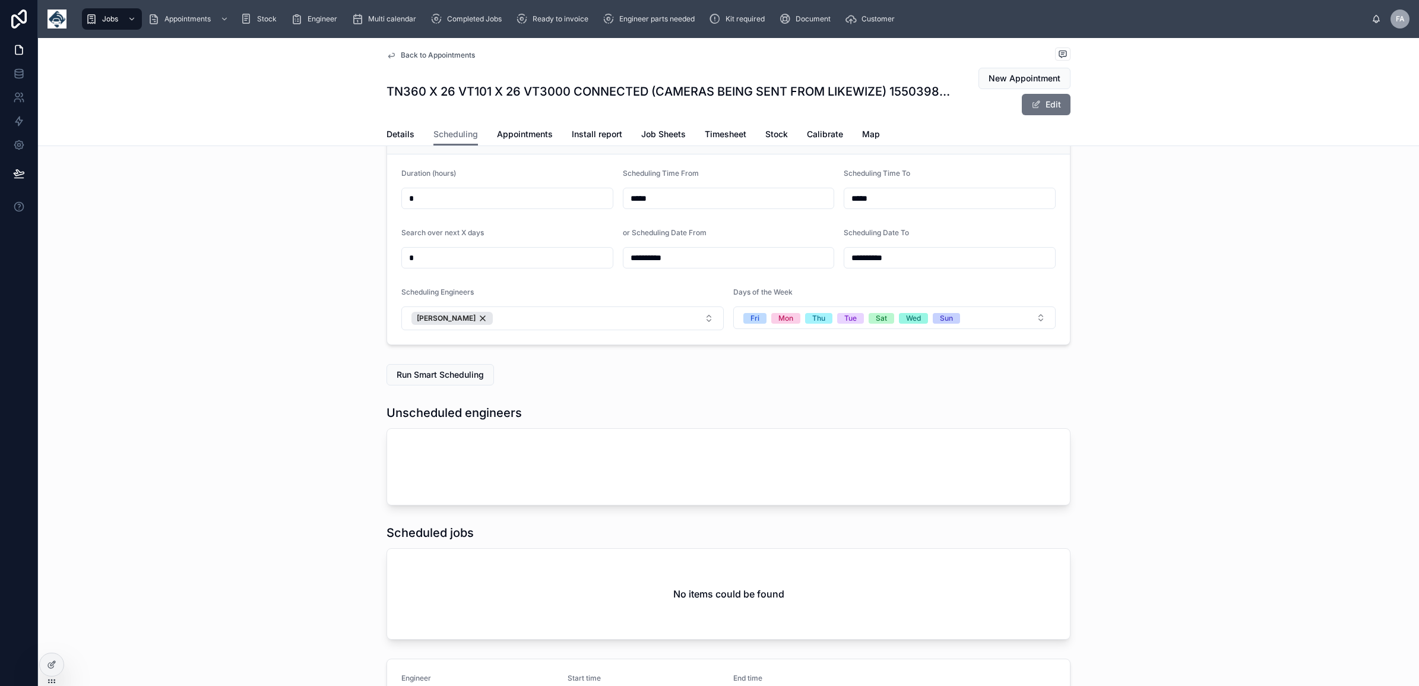
scroll to position [0, 0]
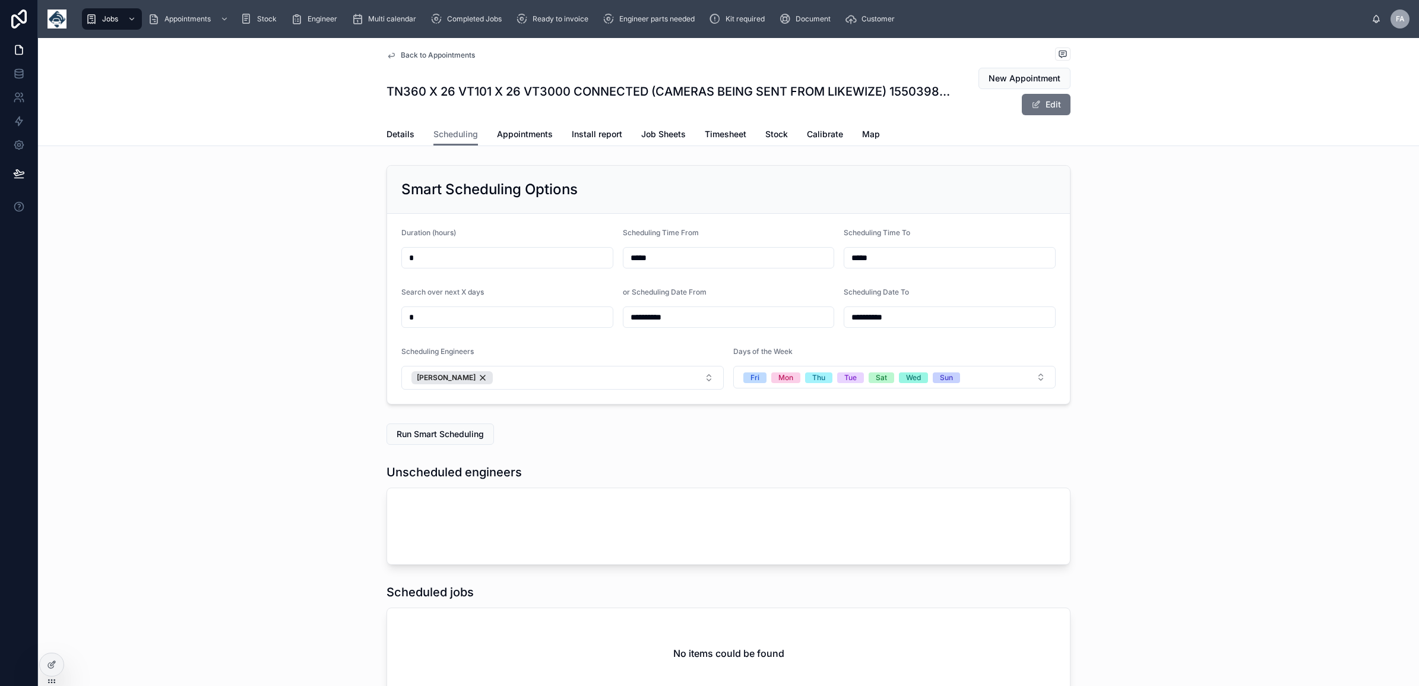
click at [438, 440] on span "Run Smart Scheduling" at bounding box center [440, 434] width 87 height 12
